Goal: Task Accomplishment & Management: Manage account settings

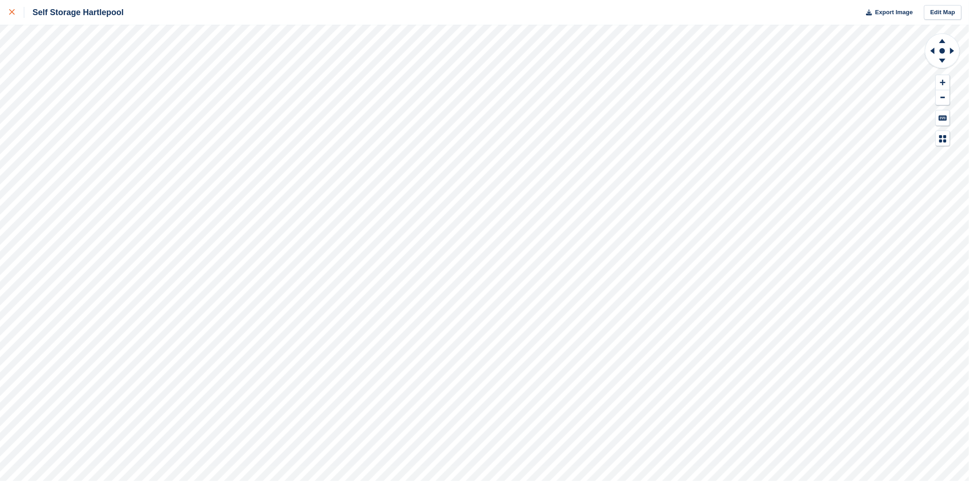
click at [6, 15] on link at bounding box center [12, 12] width 24 height 25
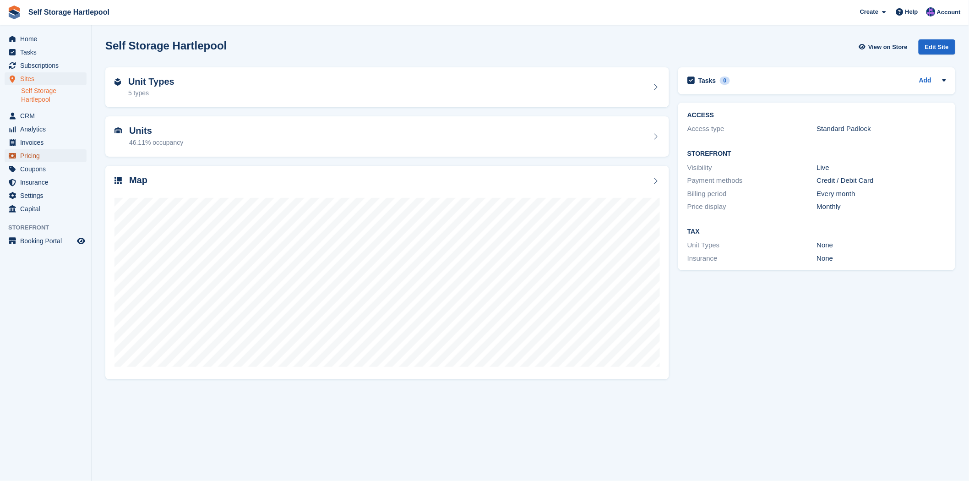
click at [25, 158] on span "Pricing" at bounding box center [47, 155] width 55 height 13
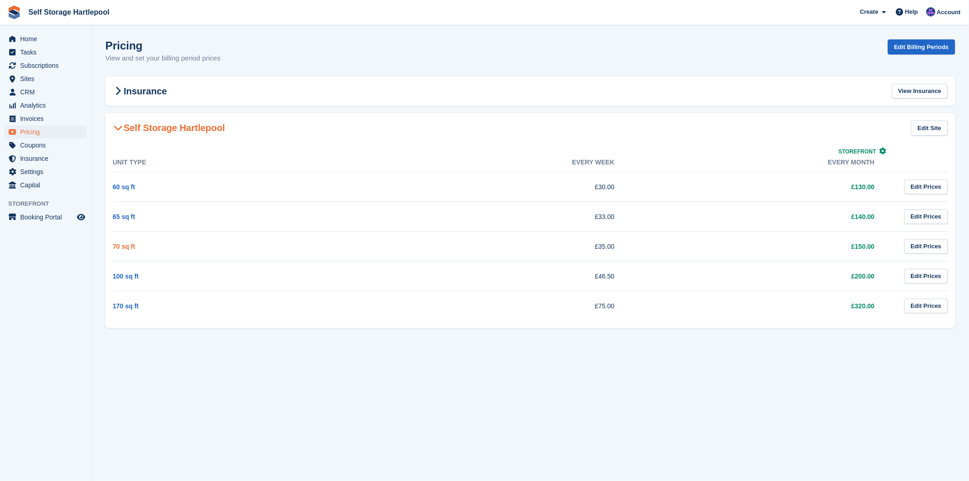
click at [127, 243] on link "70 sq ft" at bounding box center [124, 246] width 22 height 7
click at [922, 246] on link "Edit Prices" at bounding box center [925, 246] width 43 height 15
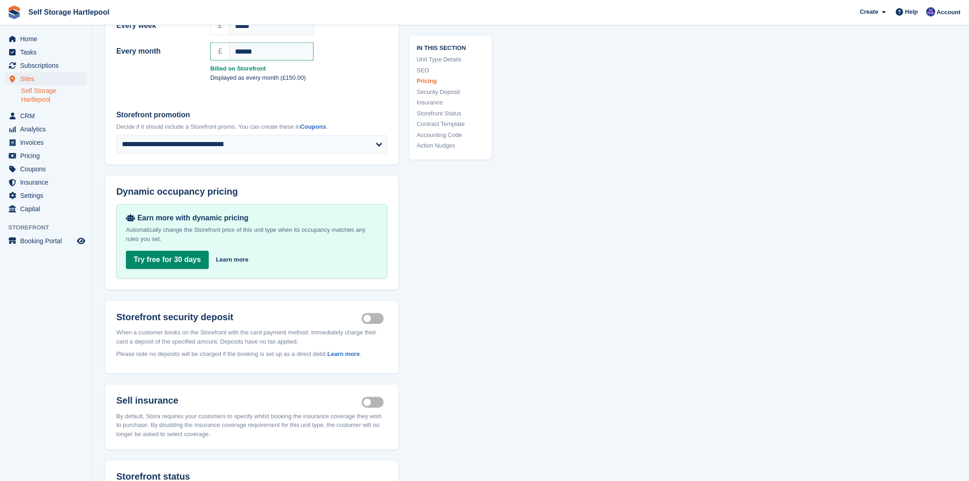
scroll to position [715, 0]
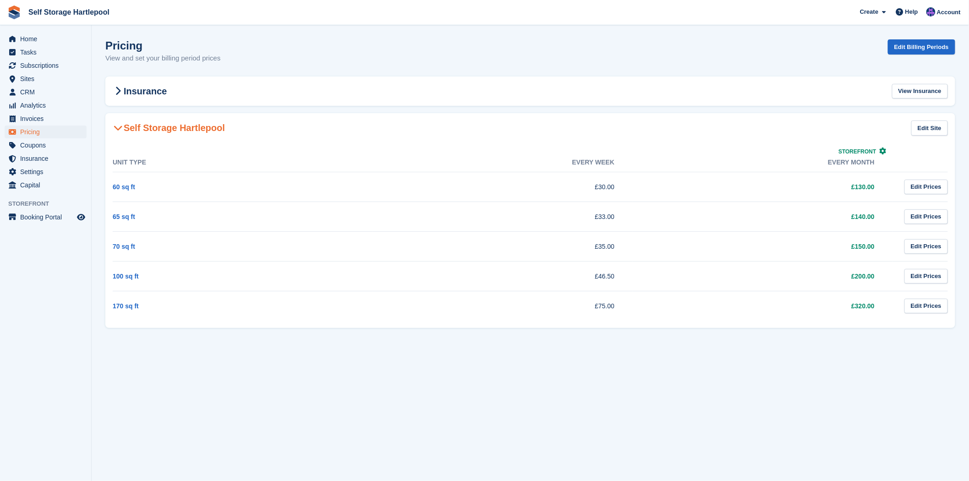
drag, startPoint x: 615, startPoint y: 247, endPoint x: 592, endPoint y: 246, distance: 22.9
click at [592, 246] on td "£35.00" at bounding box center [503, 246] width 260 height 30
click at [633, 256] on td "£150.00" at bounding box center [763, 246] width 260 height 30
drag, startPoint x: 876, startPoint y: 244, endPoint x: 596, endPoint y: 245, distance: 280.7
click at [596, 245] on tr "70 sq ft £35.00 £150.00 Edit Prices" at bounding box center [530, 246] width 835 height 30
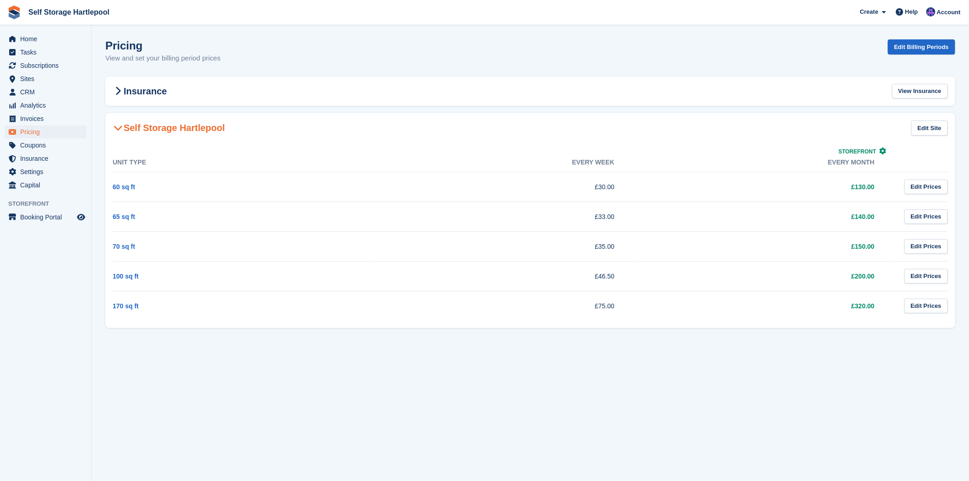
click at [634, 252] on td "£150.00" at bounding box center [763, 246] width 260 height 30
click at [43, 65] on span "Subscriptions" at bounding box center [47, 65] width 55 height 13
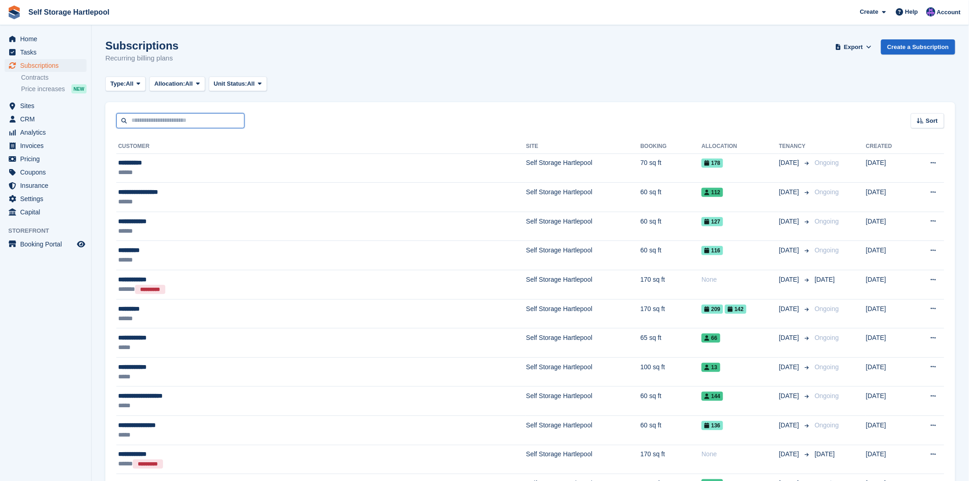
click at [200, 117] on input "text" at bounding box center [180, 120] width 128 height 15
type input "***"
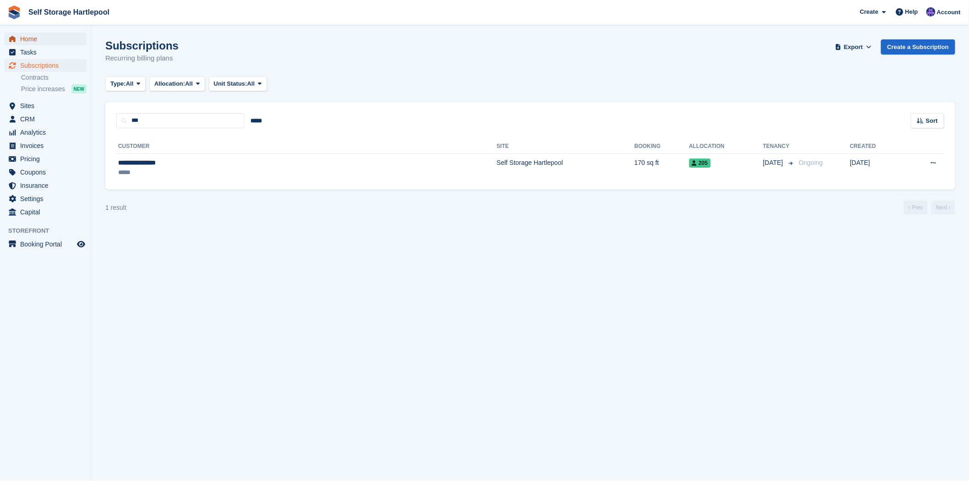
click at [32, 39] on span "Home" at bounding box center [47, 39] width 55 height 13
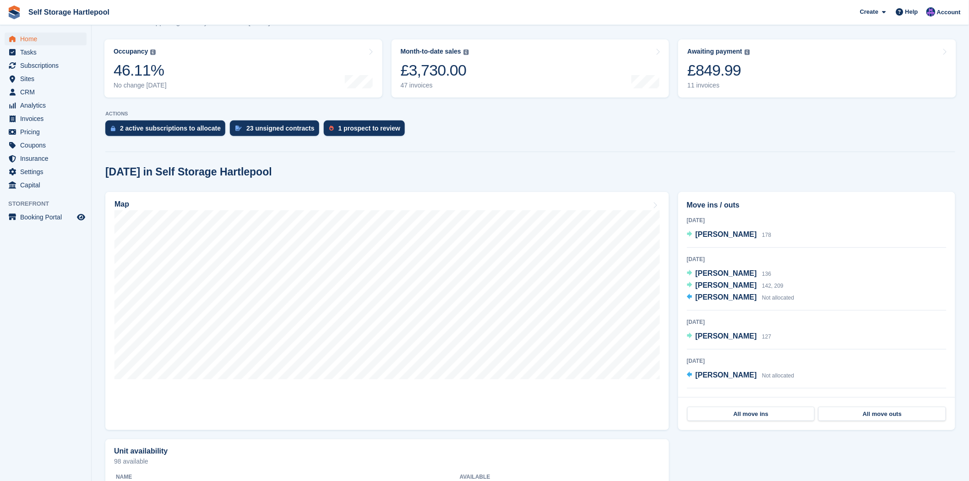
scroll to position [254, 0]
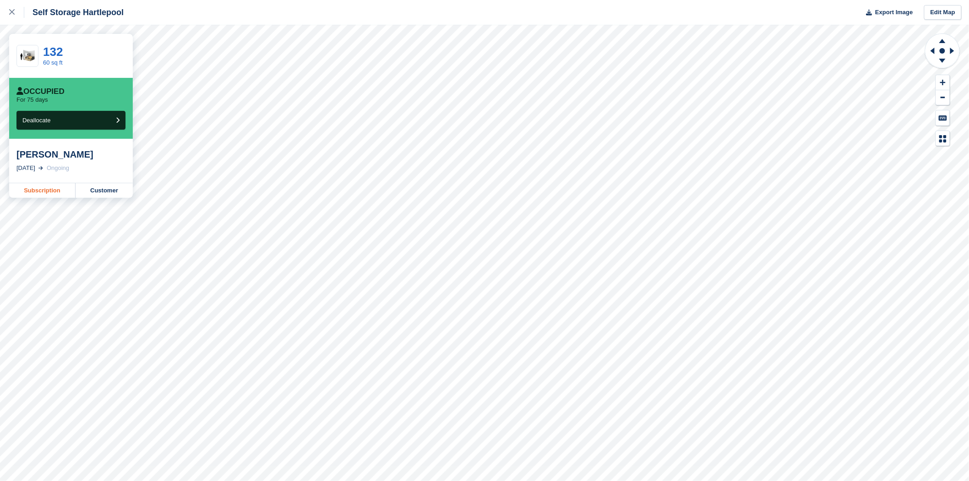
click at [41, 189] on link "Subscription" at bounding box center [42, 190] width 66 height 15
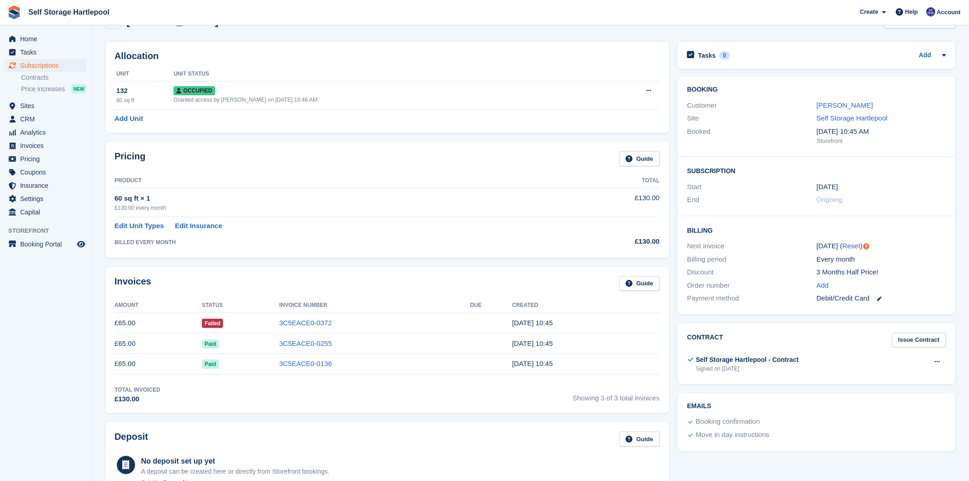
scroll to position [6, 0]
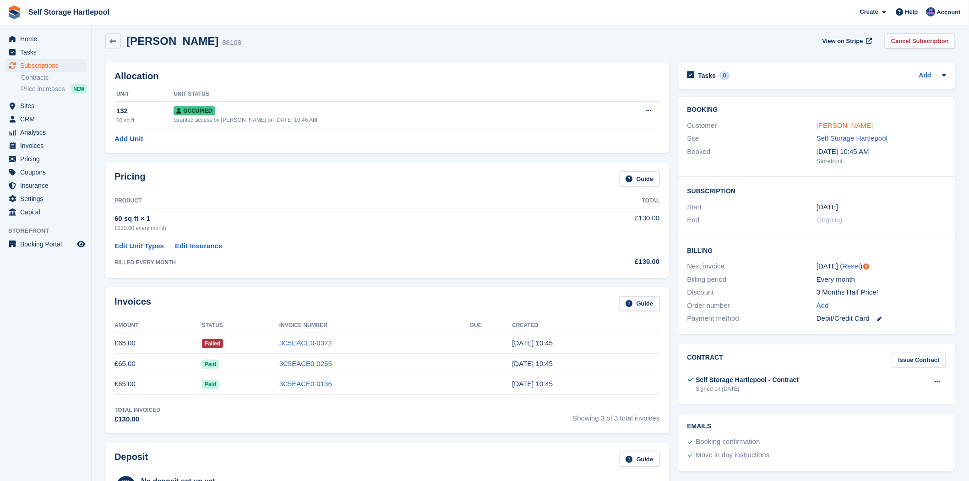
click at [824, 122] on link "Scott Noble" at bounding box center [844, 125] width 56 height 8
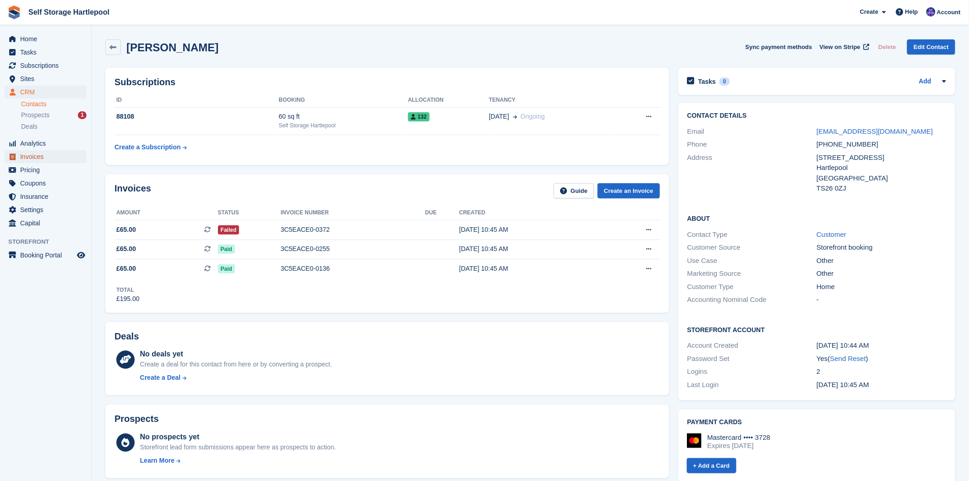
click at [46, 156] on span "Invoices" at bounding box center [47, 156] width 55 height 13
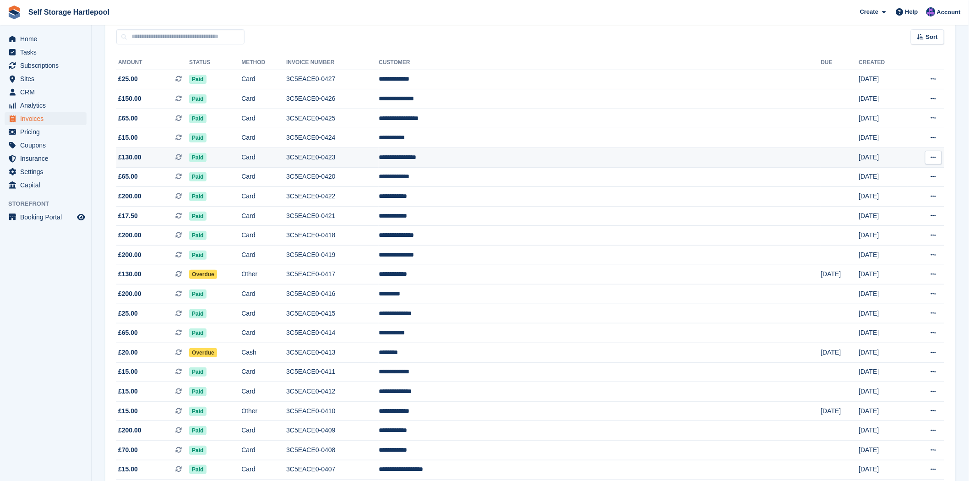
scroll to position [102, 0]
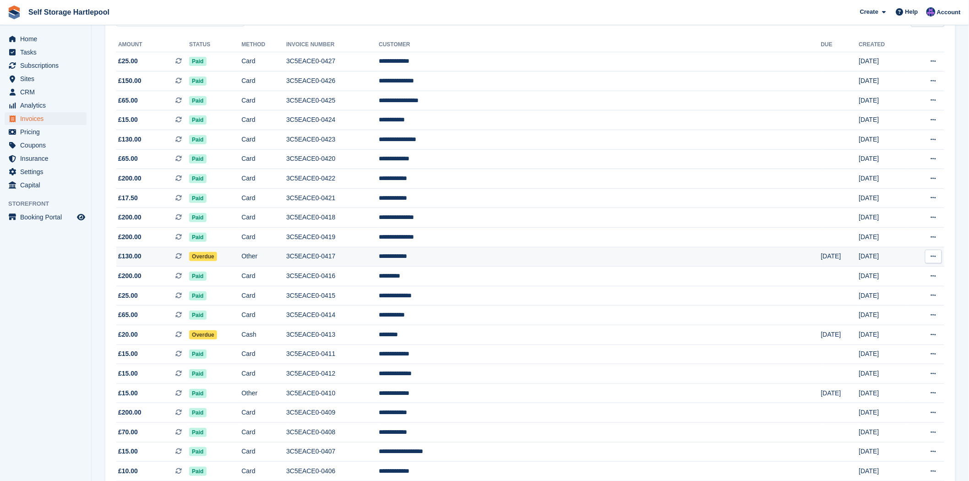
click at [543, 261] on td "**********" at bounding box center [600, 257] width 442 height 20
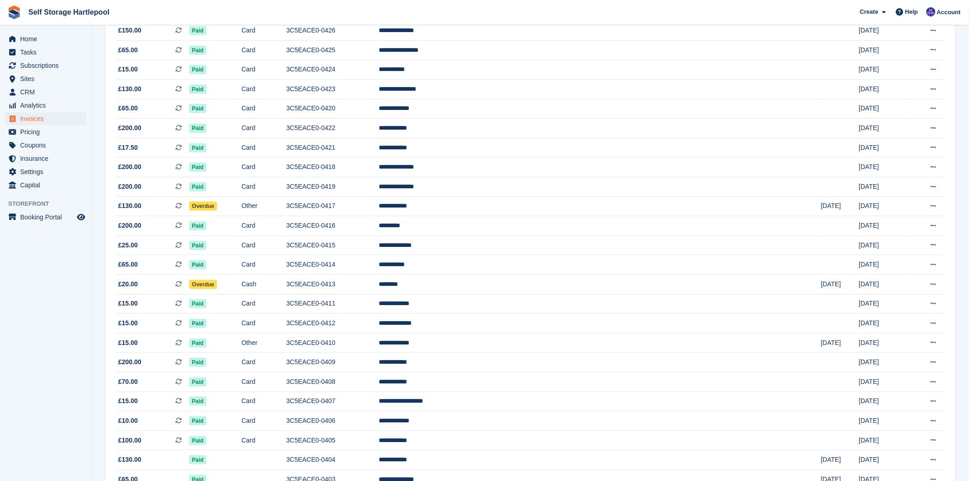
scroll to position [152, 0]
click at [241, 282] on td "Overdue" at bounding box center [215, 284] width 52 height 20
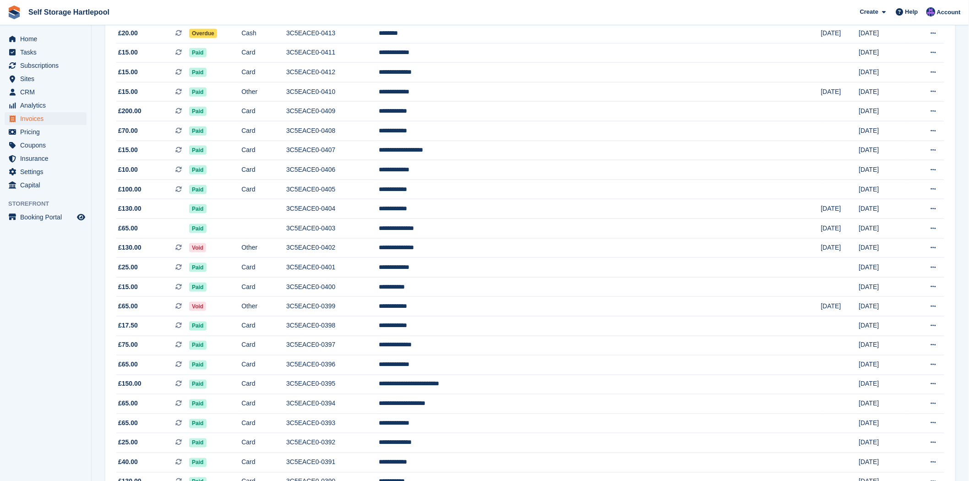
scroll to position [254, 0]
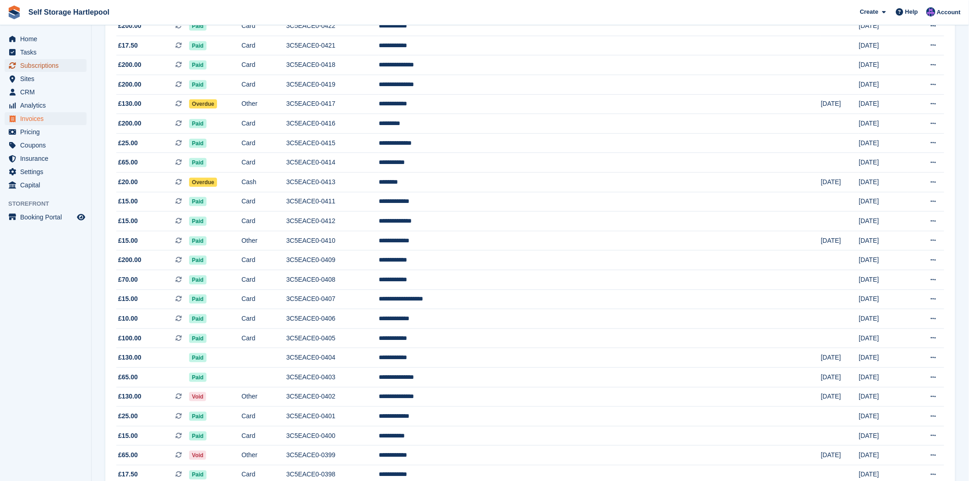
click at [28, 63] on span "Subscriptions" at bounding box center [47, 65] width 55 height 13
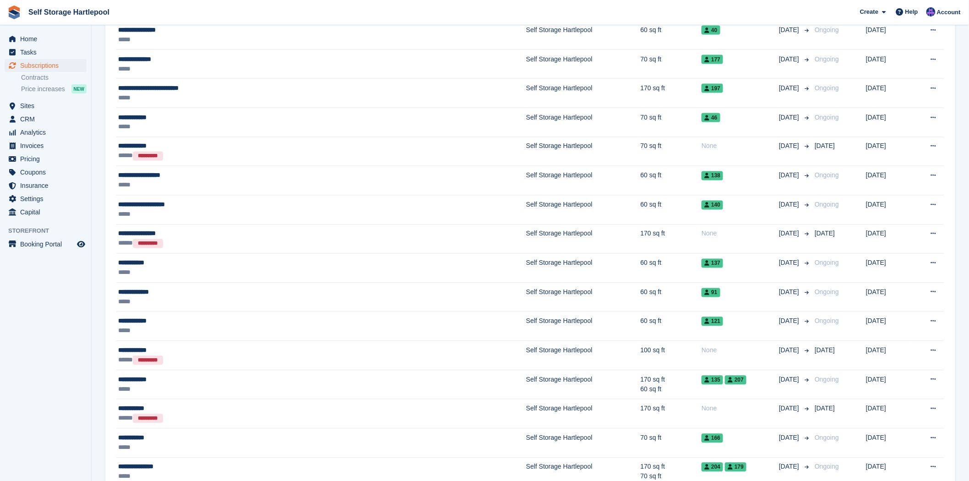
scroll to position [661, 0]
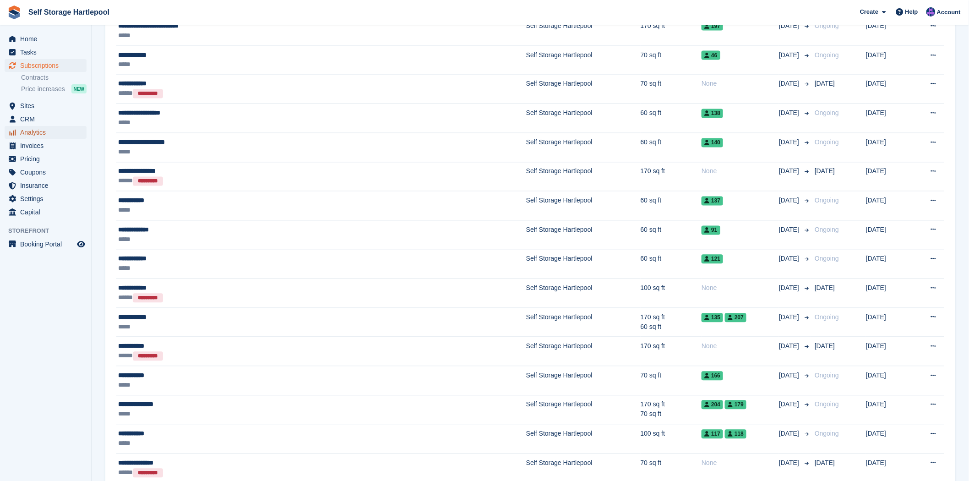
click at [36, 127] on span "Analytics" at bounding box center [47, 132] width 55 height 13
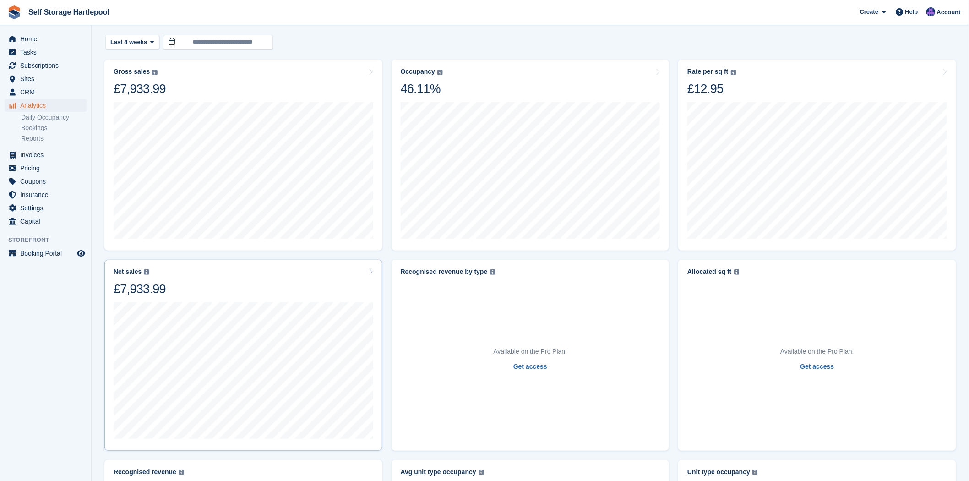
scroll to position [51, 0]
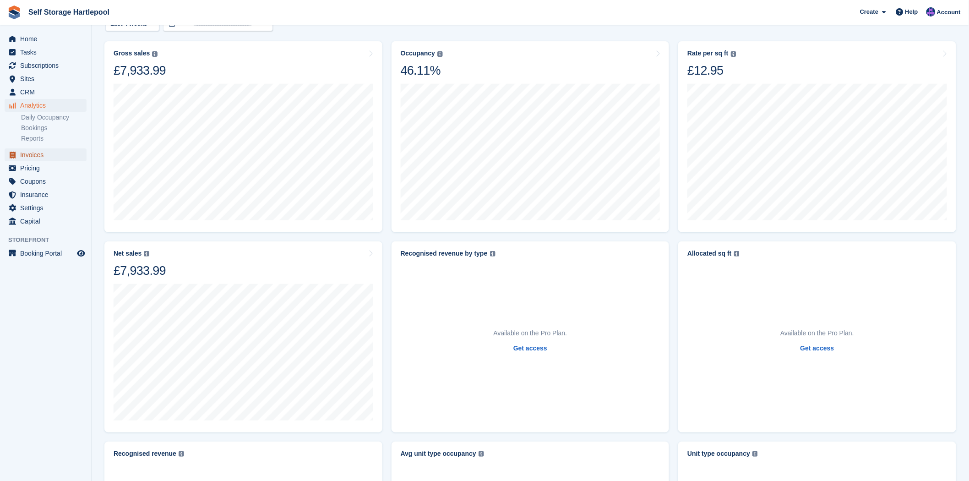
click at [21, 157] on span "Invoices" at bounding box center [47, 154] width 55 height 13
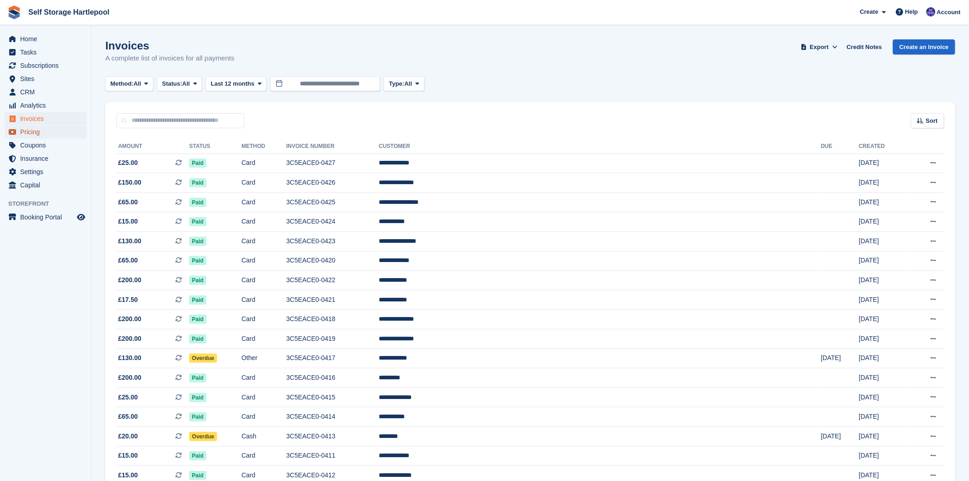
click at [38, 133] on span "Pricing" at bounding box center [47, 131] width 55 height 13
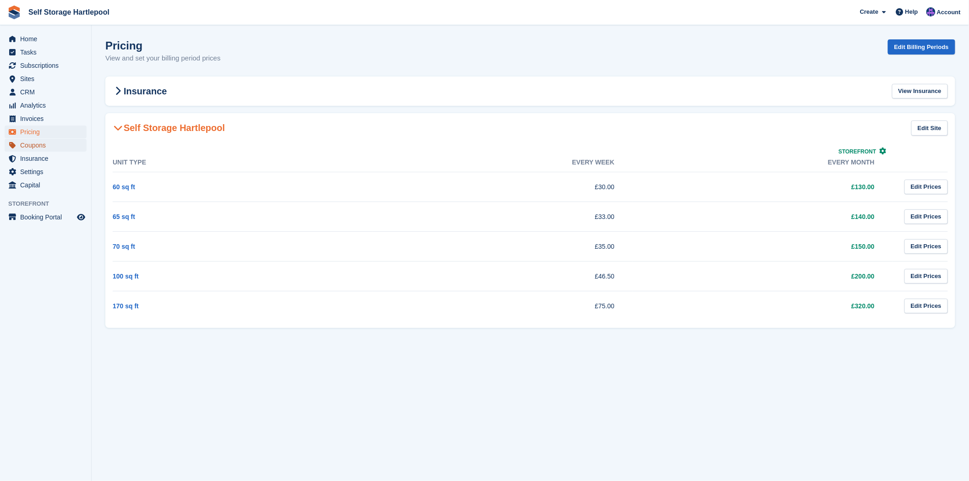
click at [38, 141] on span "Coupons" at bounding box center [47, 145] width 55 height 13
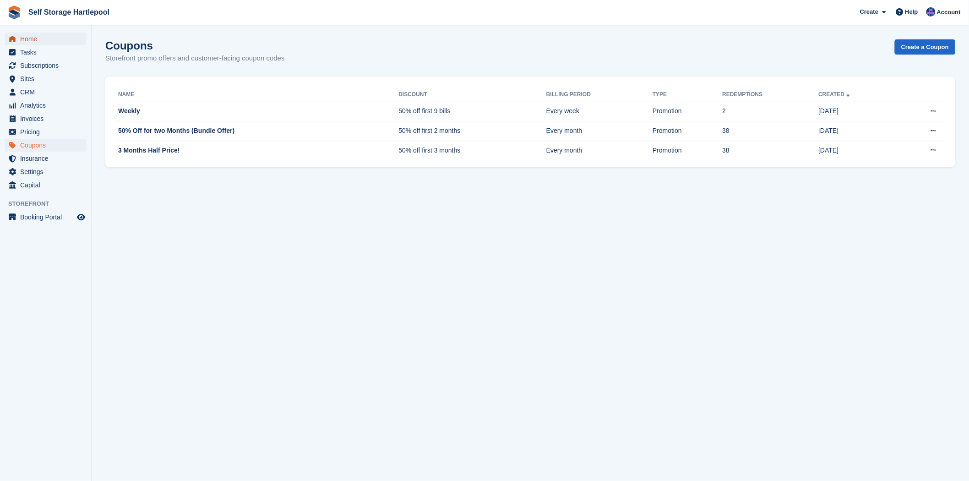
click at [38, 37] on span "Home" at bounding box center [47, 39] width 55 height 13
